Goal: Transaction & Acquisition: Purchase product/service

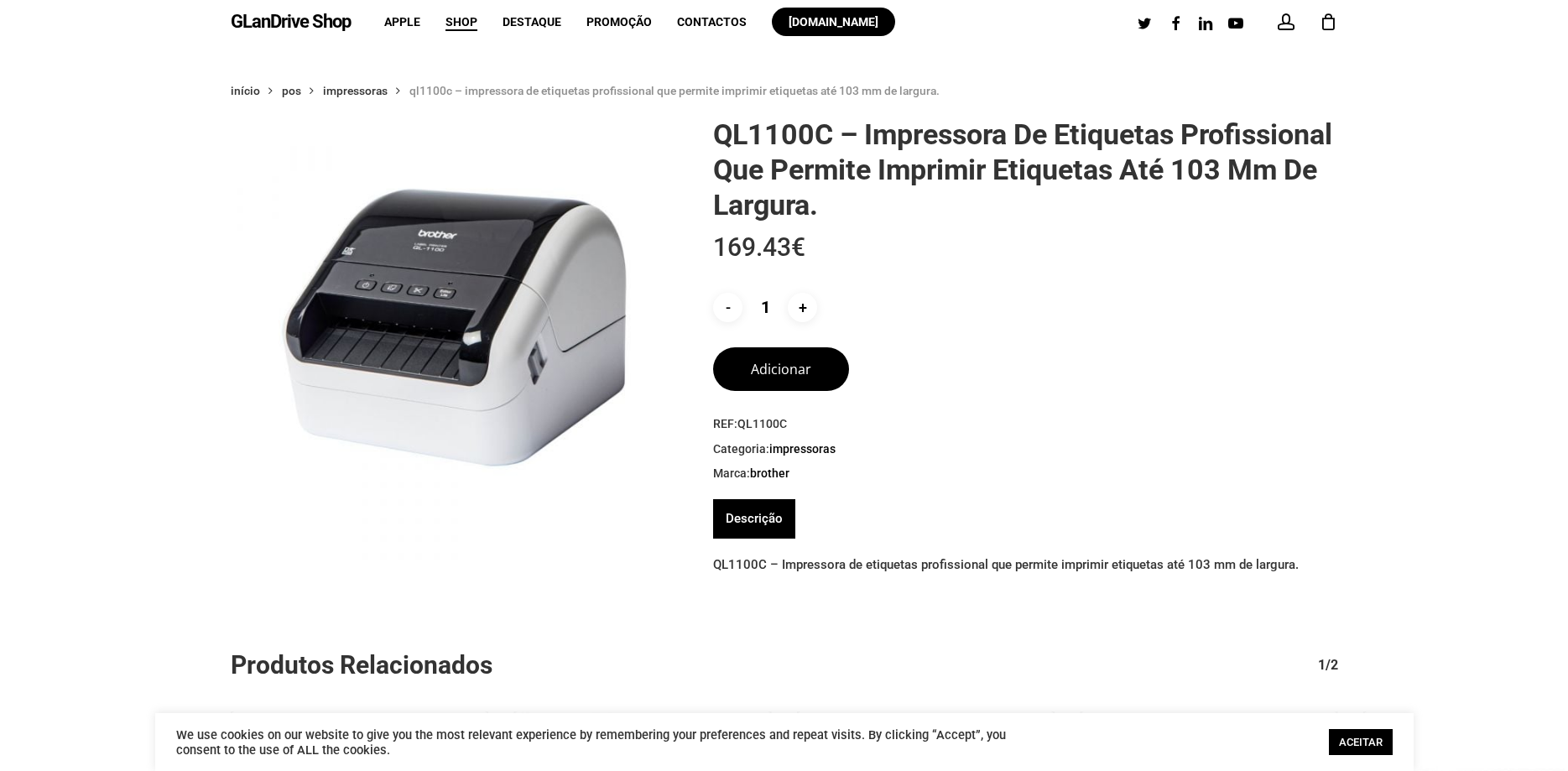
click at [772, 525] on link "Descrição" at bounding box center [754, 518] width 57 height 39
click at [769, 522] on link "Descrição" at bounding box center [754, 518] width 57 height 39
drag, startPoint x: 227, startPoint y: 19, endPoint x: 352, endPoint y: 21, distance: 125.0
click at [352, 21] on div "GLanDrive Shop account 0 Menu Apple Shop Destaque Promoção Contactos [DOMAIN_NA…" at bounding box center [784, 22] width 1258 height 43
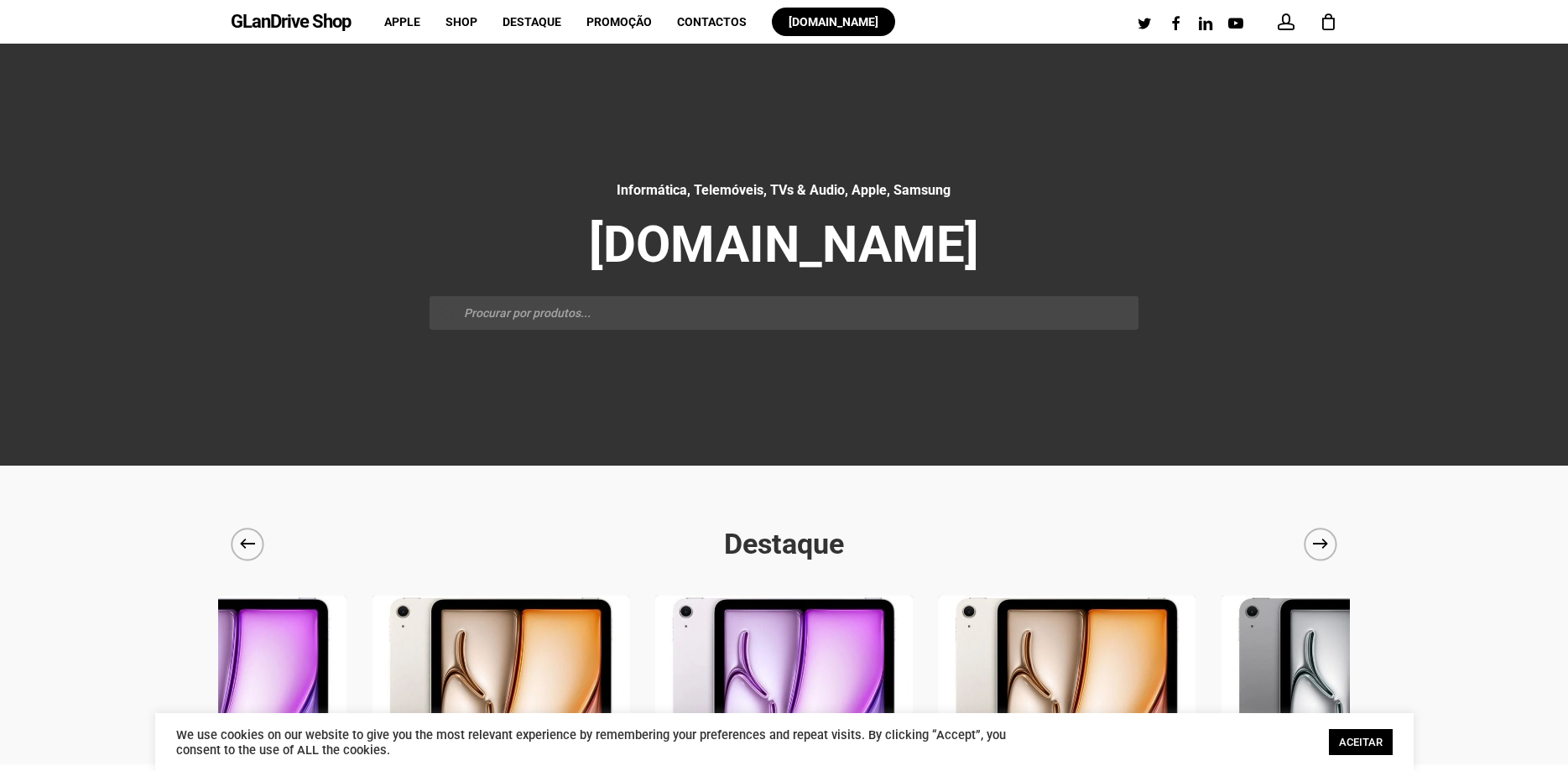
drag, startPoint x: 226, startPoint y: 20, endPoint x: 358, endPoint y: 17, distance: 132.0
click at [358, 17] on div "GLanDrive Shop account 0 Menu Apple Shop Destaque Promoção Contactos glandrive.…" at bounding box center [784, 22] width 1258 height 43
copy link "GLanDrive Shop"
